Goal: Information Seeking & Learning: Learn about a topic

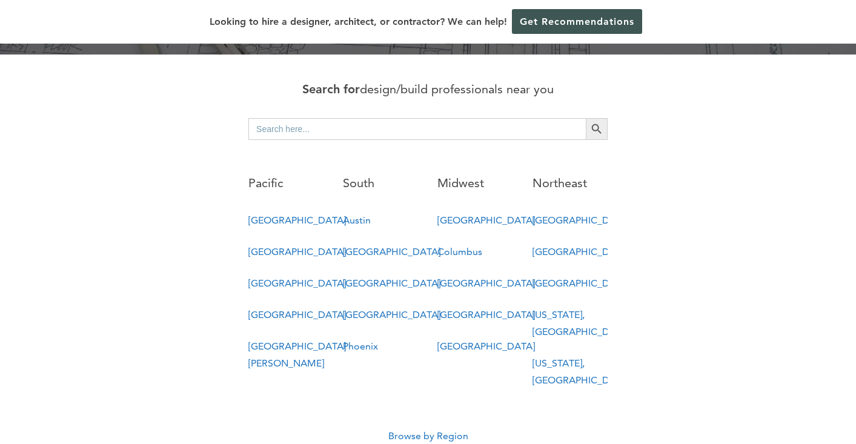
scroll to position [636, 0]
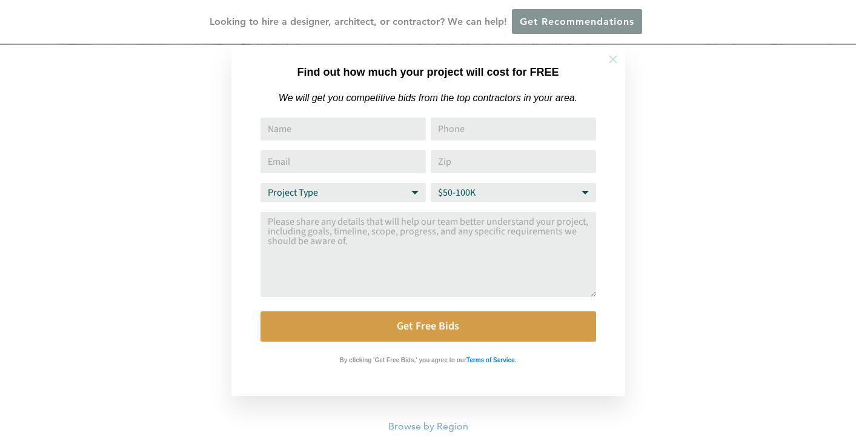
click at [613, 55] on icon at bounding box center [613, 59] width 13 height 13
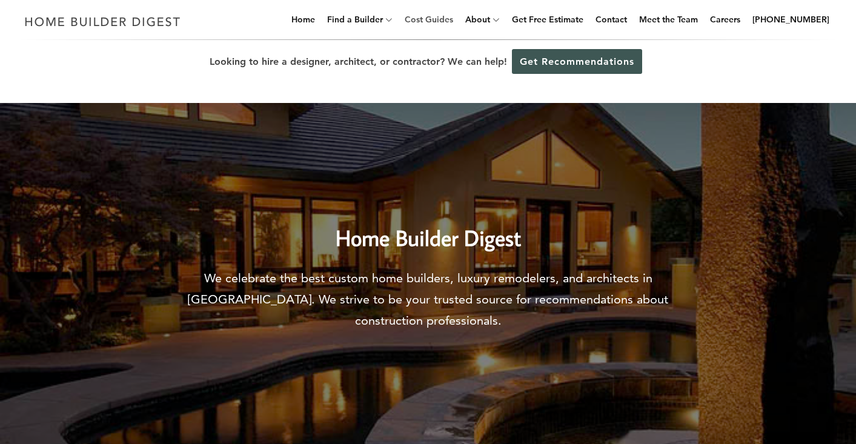
scroll to position [0, 0]
click at [452, 17] on link "Cost Guides" at bounding box center [429, 19] width 58 height 39
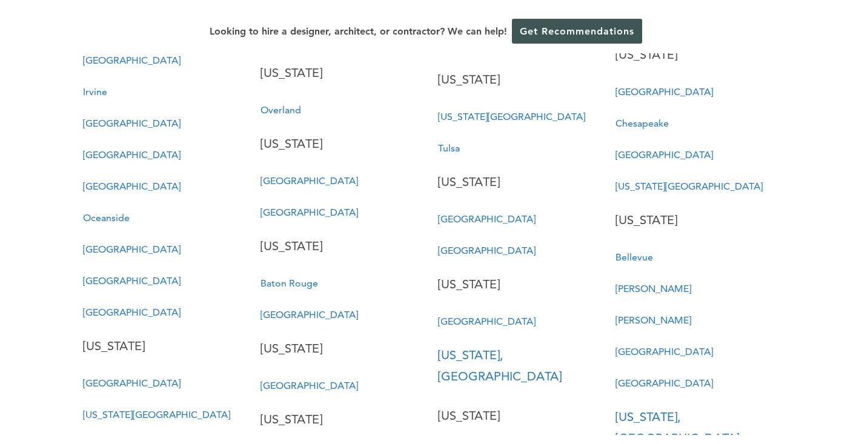
scroll to position [1981, 0]
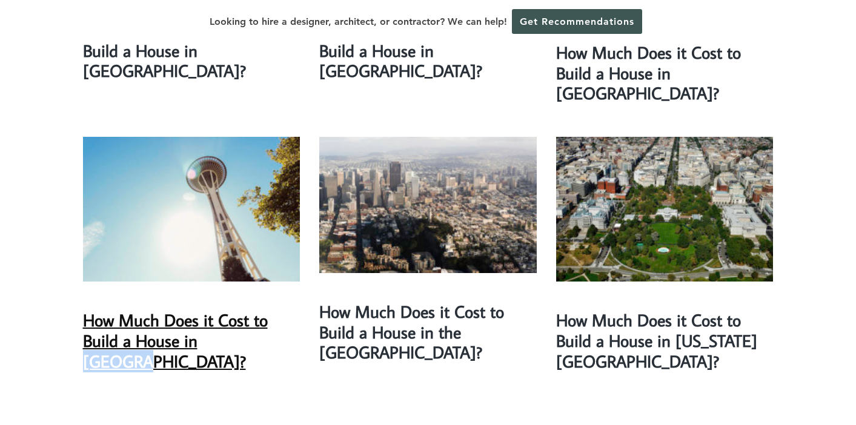
click at [225, 309] on link "How Much Does it Cost to Build a House in Seattle?" at bounding box center [175, 340] width 185 height 63
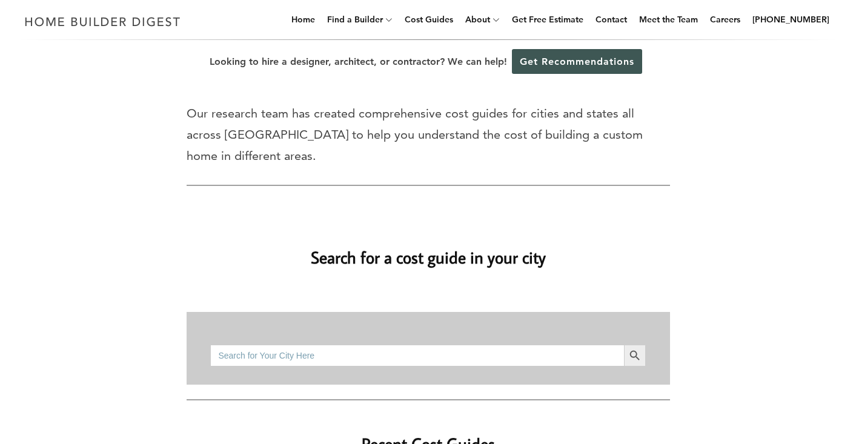
scroll to position [0, 0]
click at [576, 16] on link "Get Free Estimate" at bounding box center [547, 19] width 81 height 39
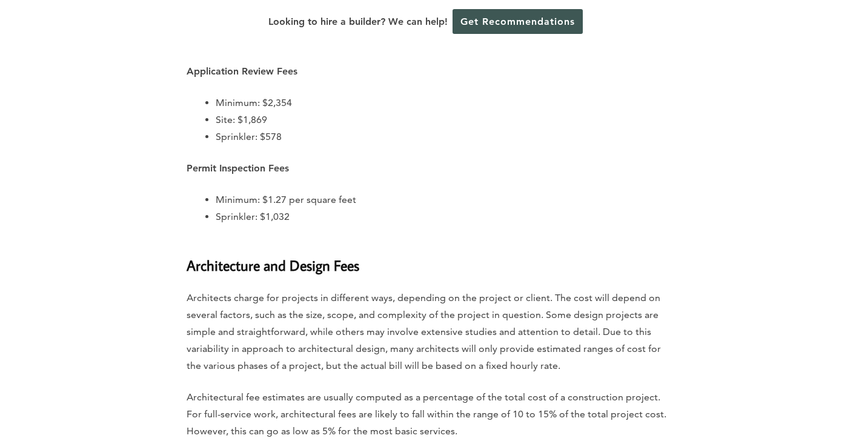
scroll to position [3930, 0]
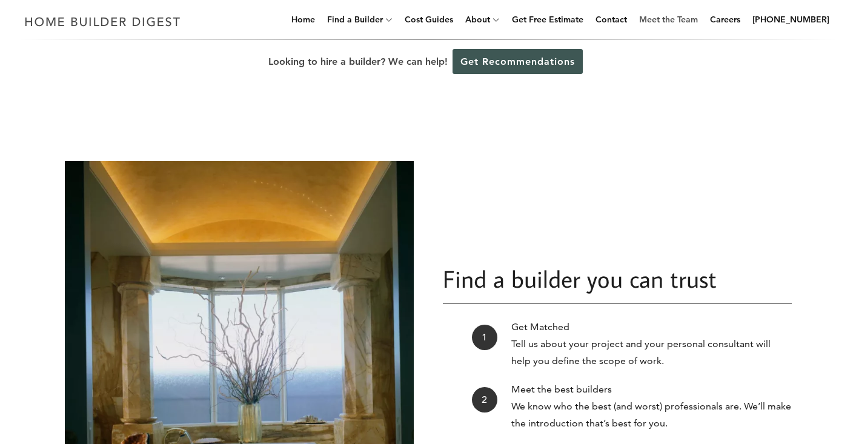
click at [684, 19] on link "Meet the Team" at bounding box center [668, 19] width 68 height 39
